Goal: Task Accomplishment & Management: Manage account settings

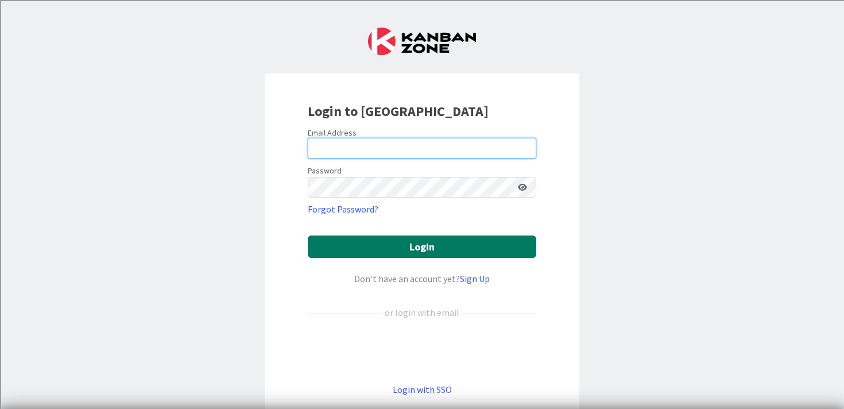
type input "[PERSON_NAME][EMAIL_ADDRESS][PERSON_NAME][DOMAIN_NAME]"
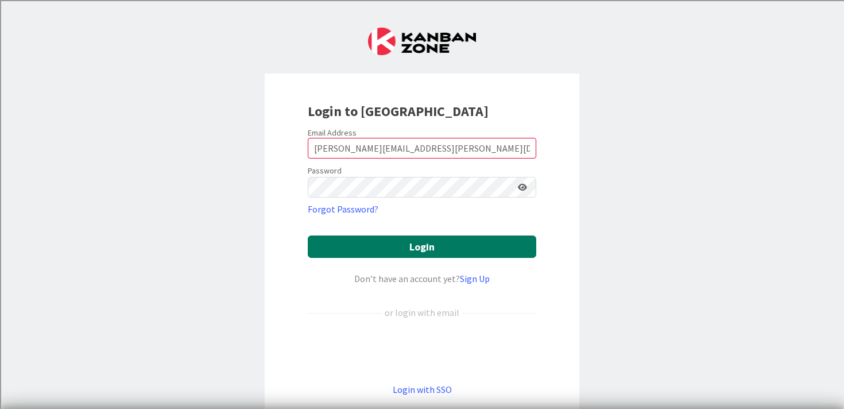
click at [420, 248] on button "Login" at bounding box center [422, 246] width 228 height 22
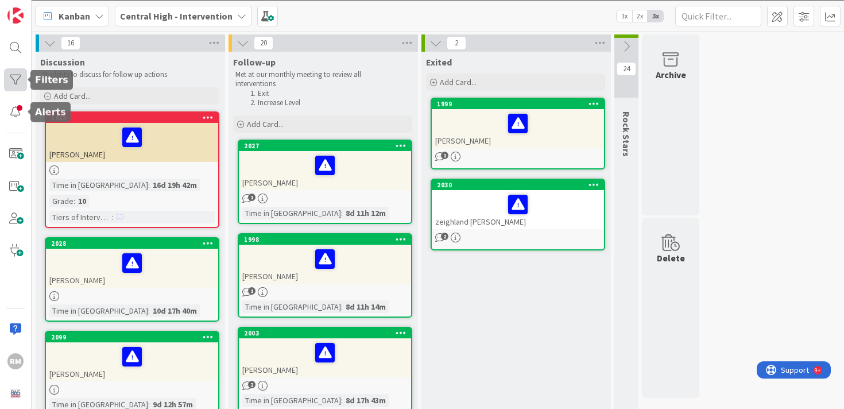
click at [16, 82] on div at bounding box center [15, 79] width 23 height 23
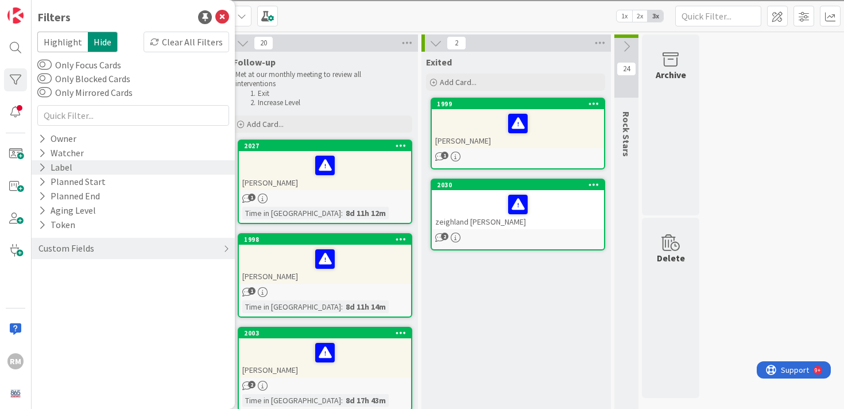
click at [63, 165] on div "Label" at bounding box center [55, 167] width 36 height 14
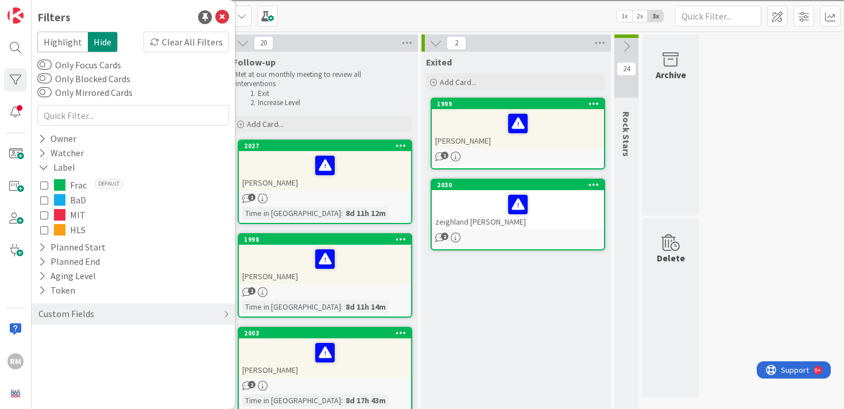
click at [44, 197] on icon at bounding box center [44, 200] width 8 height 8
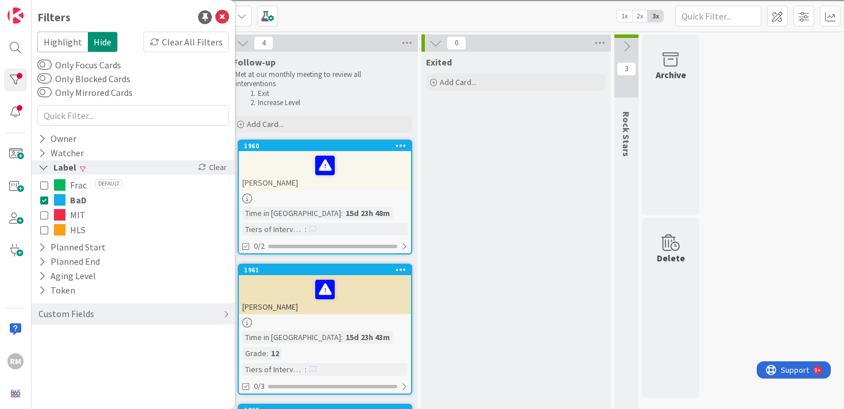
click at [48, 168] on icon at bounding box center [43, 167] width 10 height 10
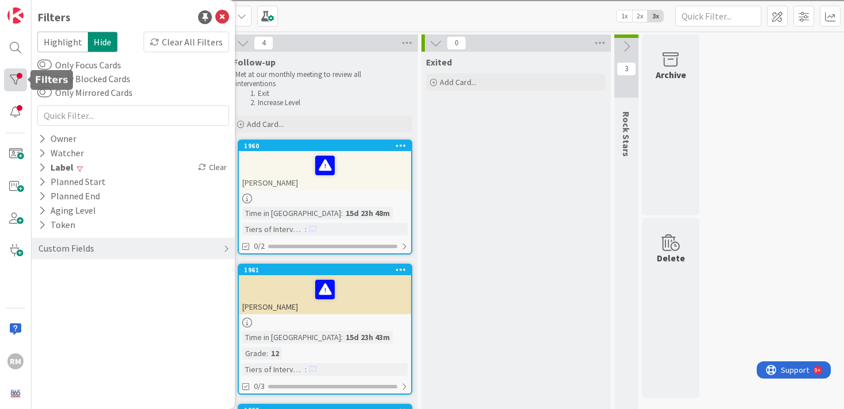
click at [20, 81] on div at bounding box center [15, 79] width 23 height 23
click at [223, 16] on icon at bounding box center [222, 17] width 14 height 14
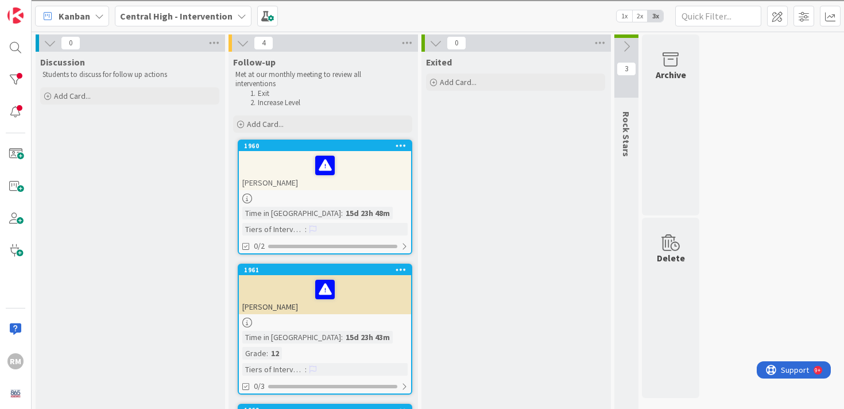
click at [373, 183] on div "[PERSON_NAME]" at bounding box center [325, 170] width 172 height 39
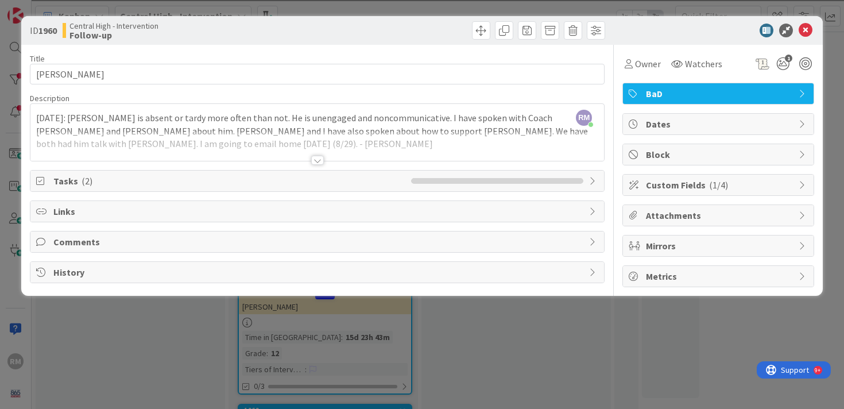
click at [319, 160] on div at bounding box center [317, 160] width 13 height 9
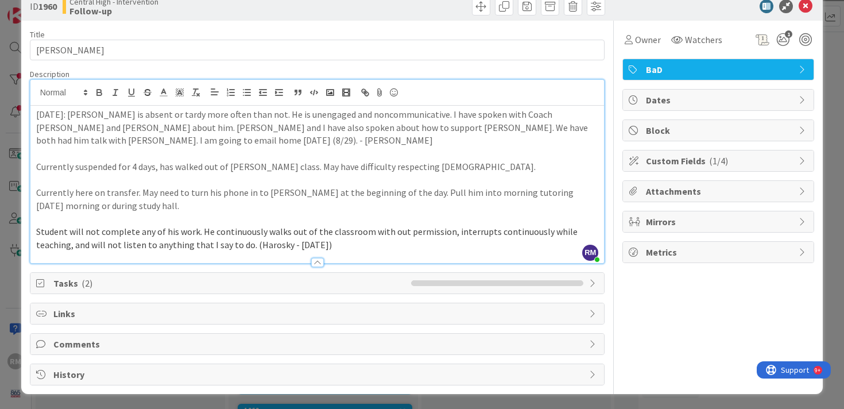
scroll to position [25, 0]
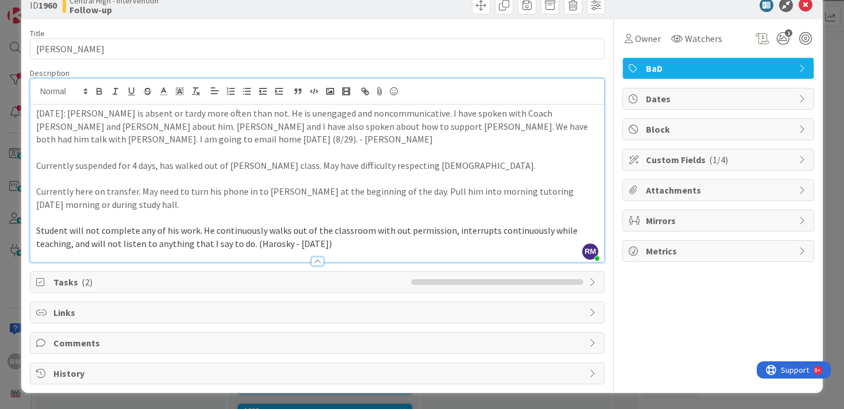
click at [136, 280] on span "Tasks ( 2 )" at bounding box center [229, 282] width 353 height 14
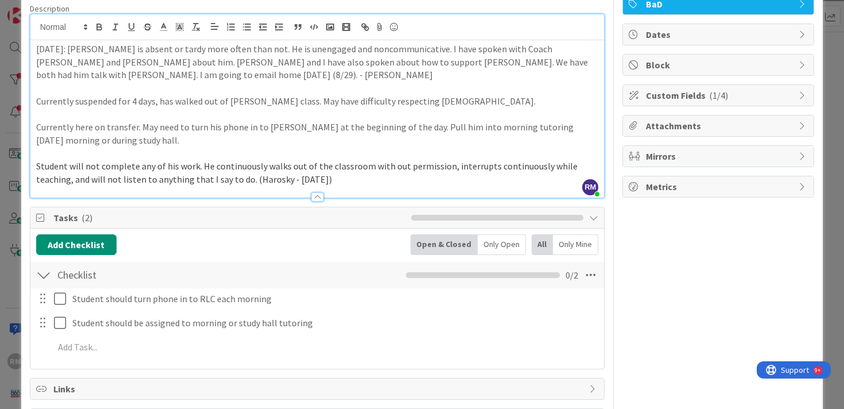
scroll to position [35, 0]
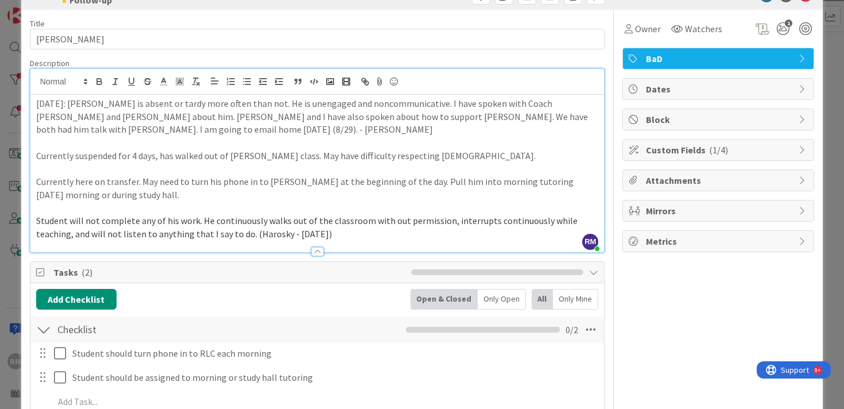
click at [263, 273] on span "Tasks ( 2 )" at bounding box center [229, 272] width 353 height 14
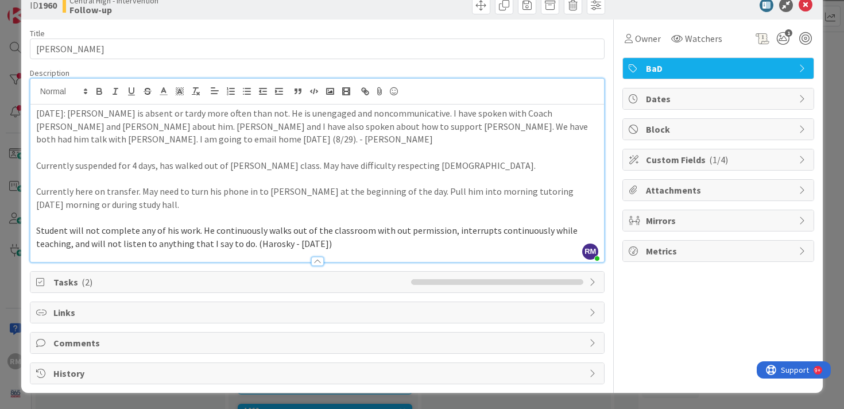
scroll to position [0, 0]
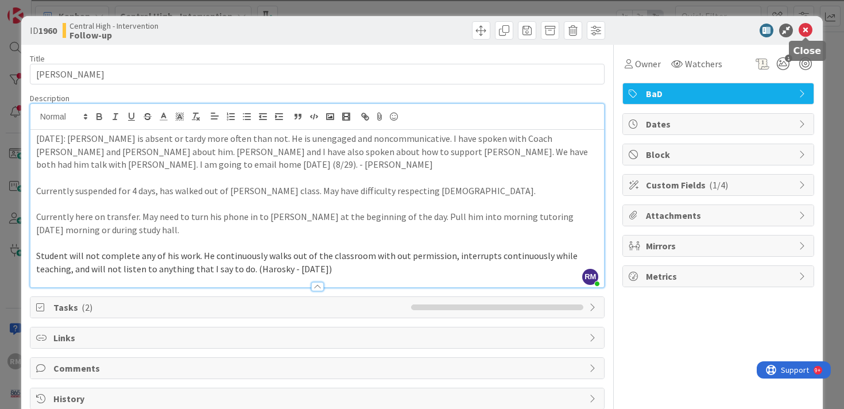
click at [805, 30] on icon at bounding box center [806, 31] width 14 height 14
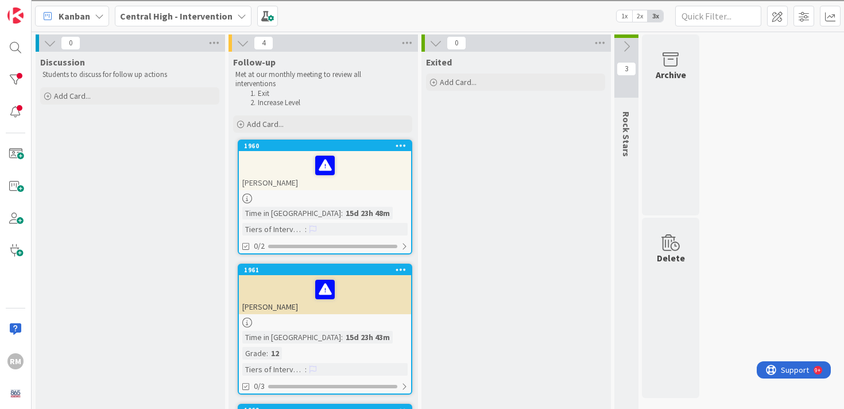
click at [242, 214] on div "Time in [GEOGRAPHIC_DATA]" at bounding box center [291, 213] width 99 height 13
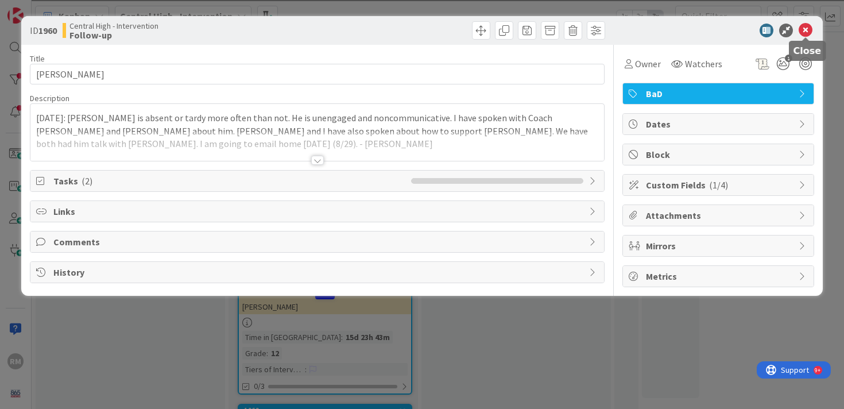
click at [808, 29] on icon at bounding box center [806, 31] width 14 height 14
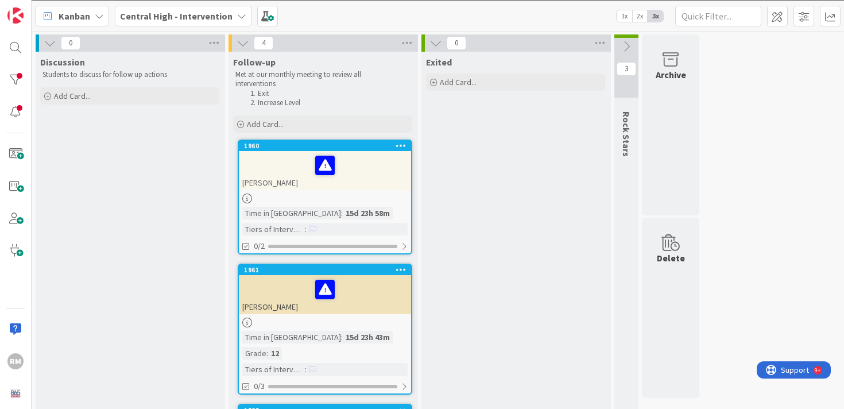
click at [358, 173] on div at bounding box center [324, 165] width 165 height 24
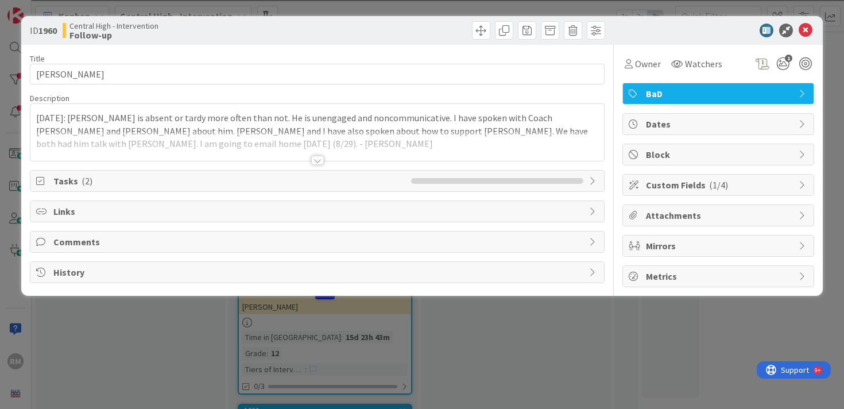
click at [322, 160] on div at bounding box center [317, 160] width 13 height 9
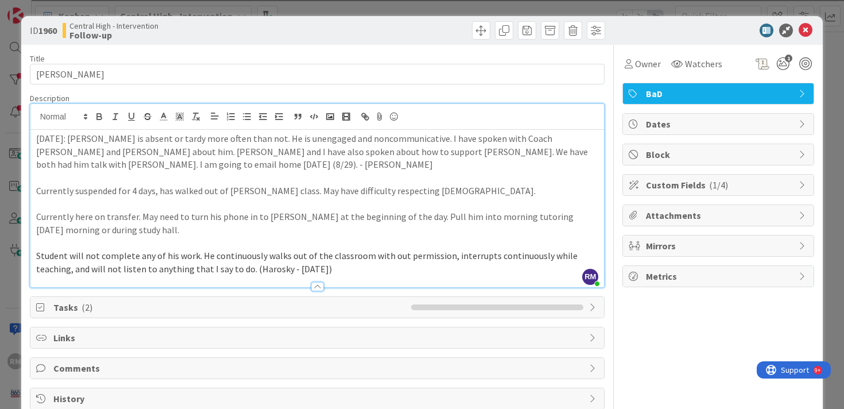
click at [307, 273] on p "Student will not complete any of his work. He continuously walks out of the cla…" at bounding box center [317, 262] width 563 height 26
click at [804, 27] on icon at bounding box center [806, 31] width 14 height 14
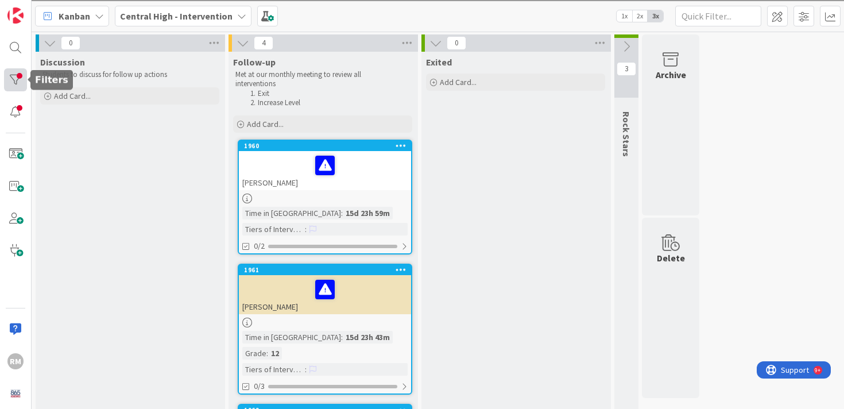
click at [17, 78] on div at bounding box center [15, 79] width 23 height 23
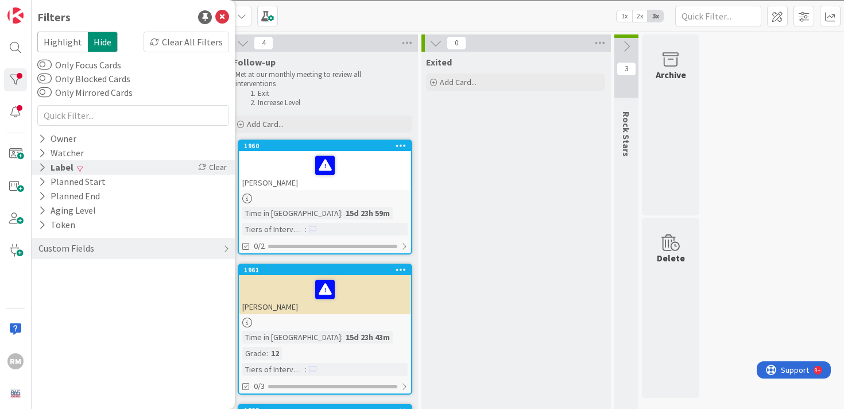
click at [63, 168] on div "Label" at bounding box center [55, 167] width 37 height 14
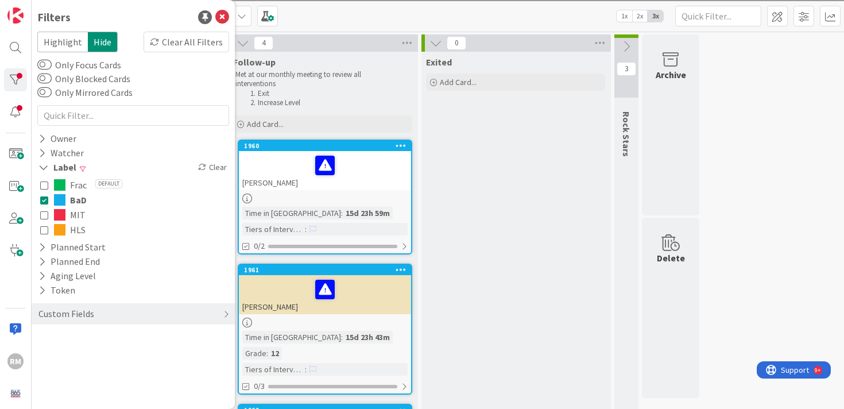
click at [45, 202] on icon at bounding box center [44, 200] width 8 height 8
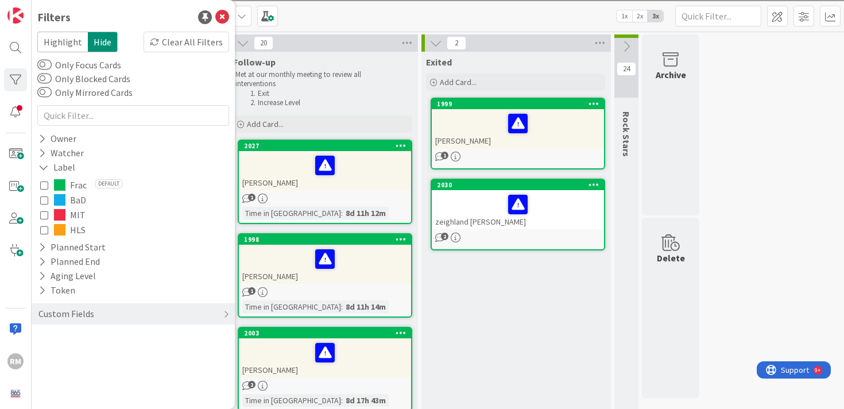
click at [45, 219] on icon at bounding box center [44, 215] width 8 height 8
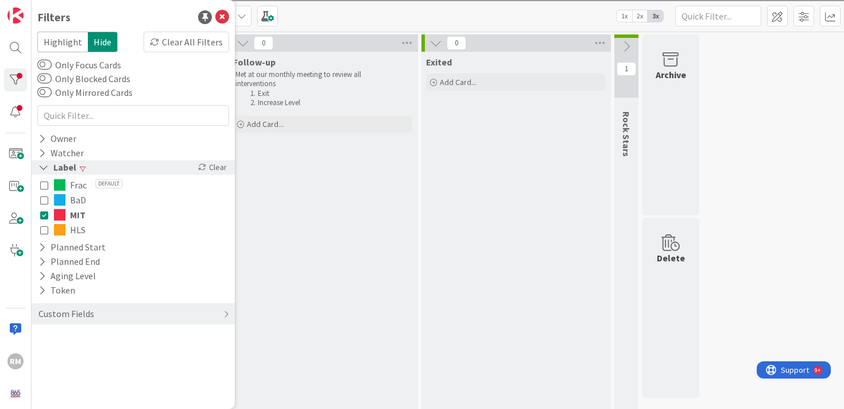
click at [51, 166] on div "Label" at bounding box center [57, 167] width 40 height 14
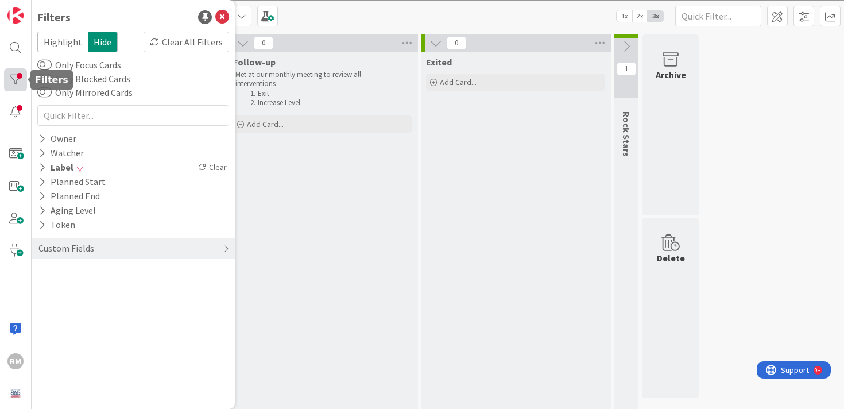
click at [17, 83] on div at bounding box center [15, 79] width 23 height 23
click at [225, 18] on icon at bounding box center [222, 17] width 14 height 14
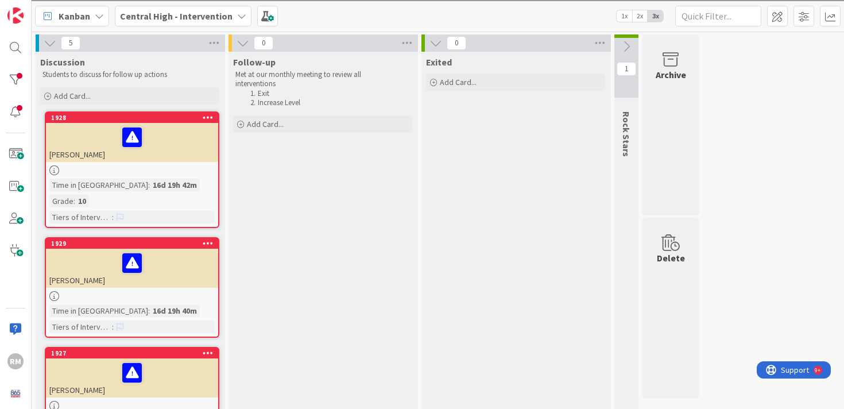
click at [165, 146] on div at bounding box center [131, 137] width 165 height 24
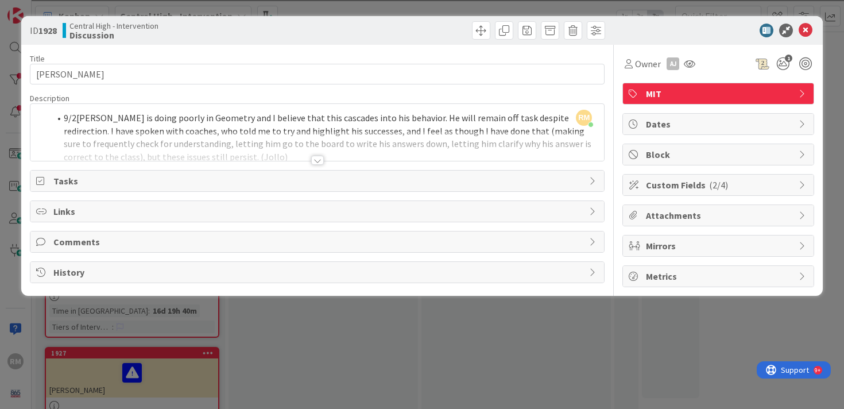
click at [317, 162] on div at bounding box center [317, 160] width 13 height 9
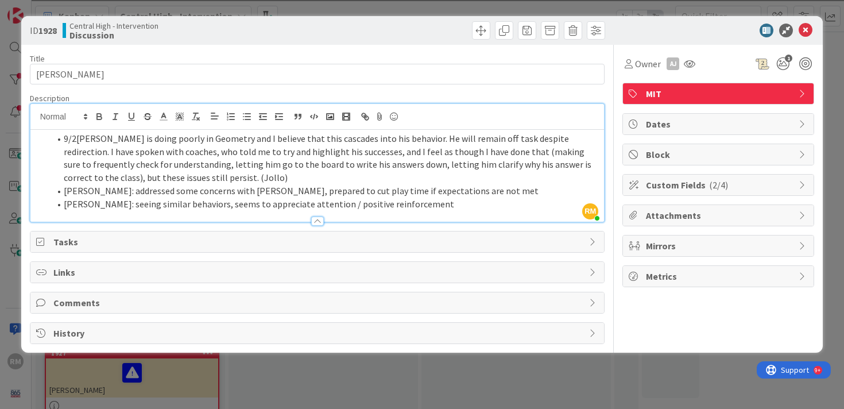
click at [316, 220] on div at bounding box center [317, 220] width 13 height 9
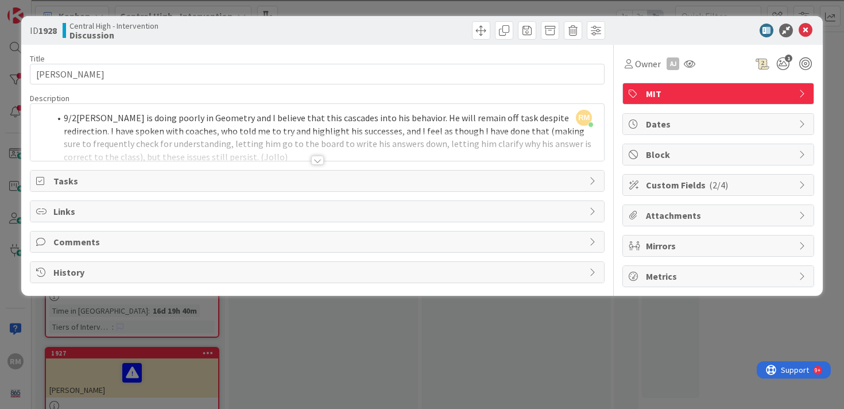
click at [709, 189] on span "( 2/4 )" at bounding box center [718, 184] width 19 height 11
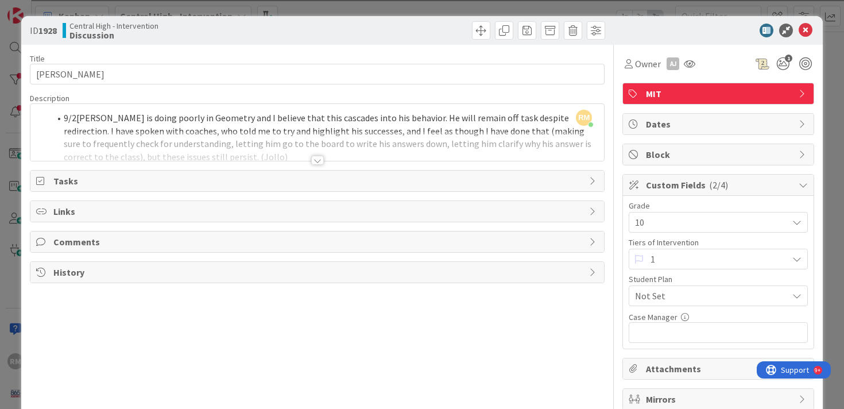
click at [716, 188] on span "( 2/4 )" at bounding box center [718, 184] width 19 height 11
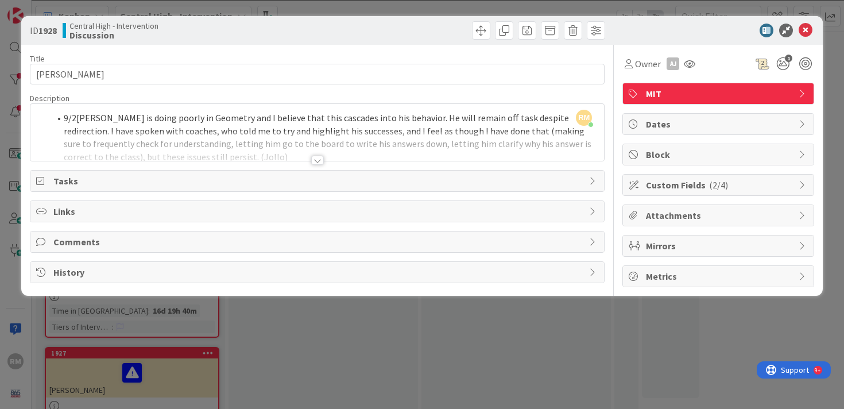
click at [756, 93] on span "MIT" at bounding box center [719, 94] width 147 height 14
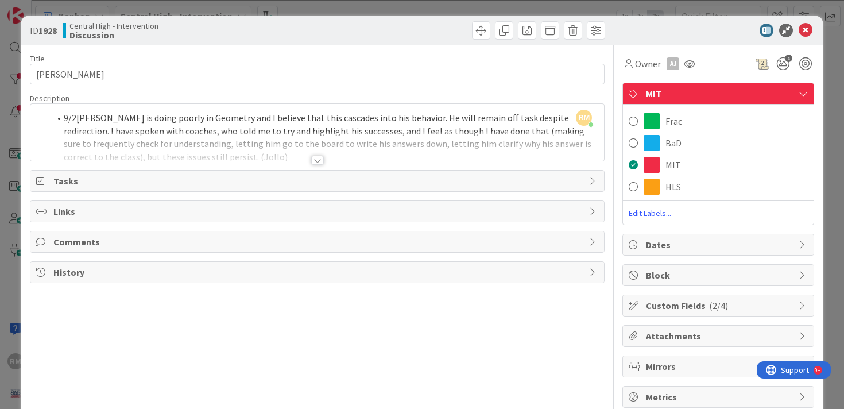
click at [756, 93] on span "MIT" at bounding box center [719, 94] width 147 height 14
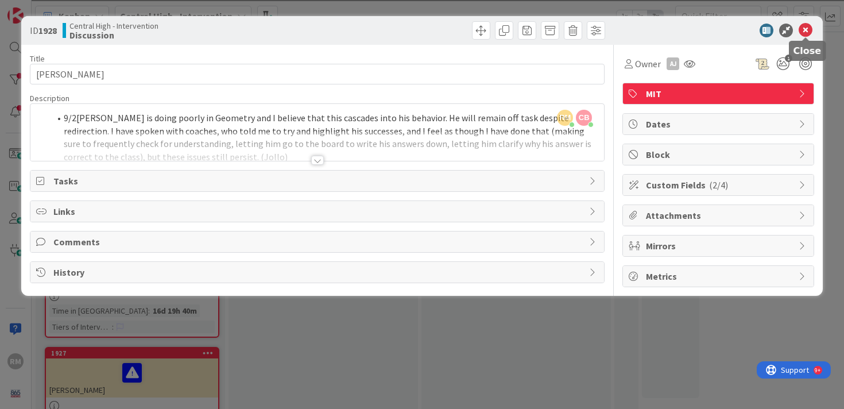
click at [805, 28] on icon at bounding box center [806, 31] width 14 height 14
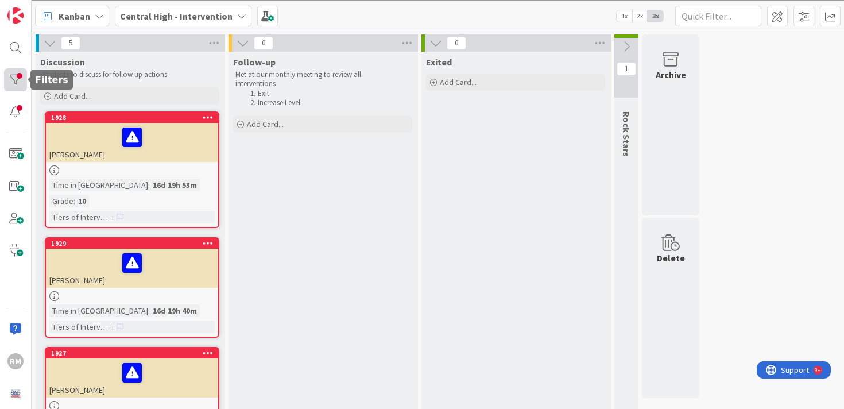
click at [14, 80] on div at bounding box center [15, 79] width 23 height 23
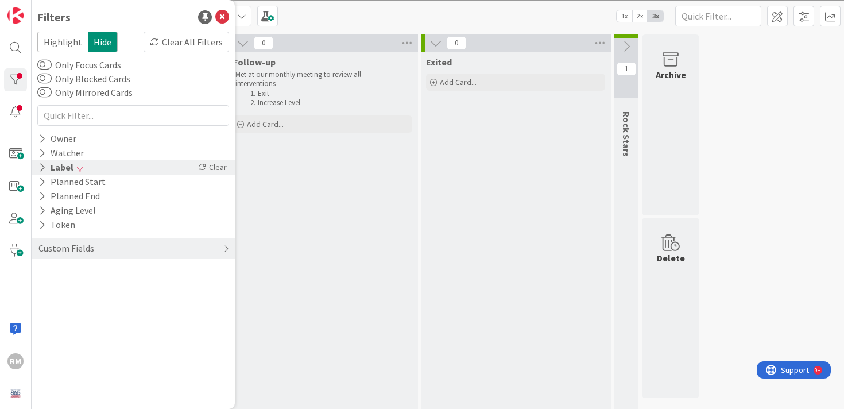
click at [59, 172] on div "Label" at bounding box center [55, 167] width 37 height 14
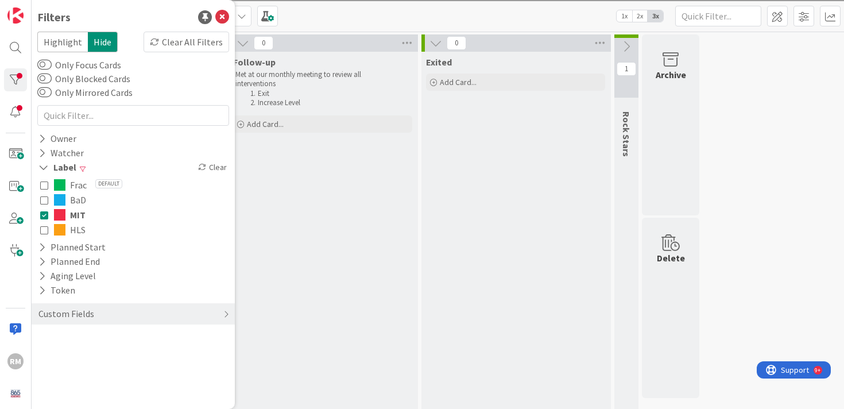
click at [69, 201] on button "BaD" at bounding box center [133, 199] width 186 height 15
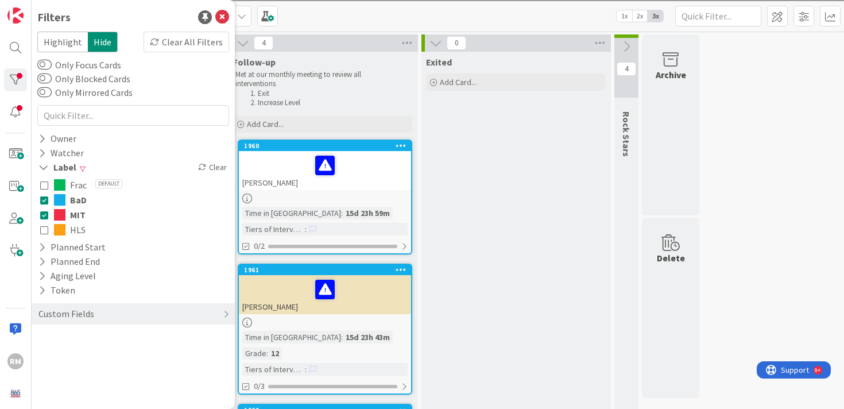
click at [45, 214] on icon at bounding box center [44, 215] width 8 height 8
click at [221, 17] on icon at bounding box center [222, 17] width 14 height 14
